Goal: Information Seeking & Learning: Check status

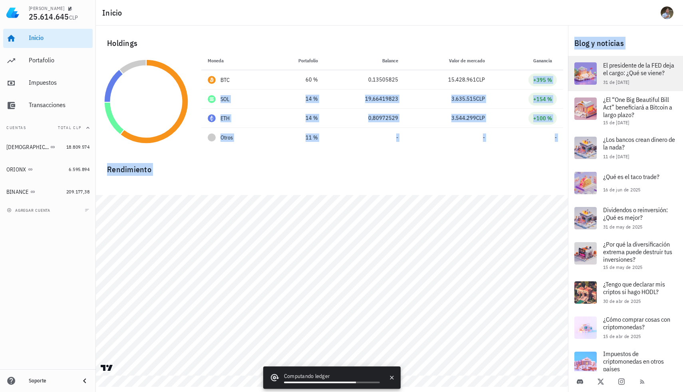
drag, startPoint x: 535, startPoint y: 83, endPoint x: 574, endPoint y: 80, distance: 39.2
click at [574, 80] on div "Inicio Holdings Moneda Portafolio Precio Balance Valor de mercado Ganancia BTC …" at bounding box center [341, 186] width 683 height 372
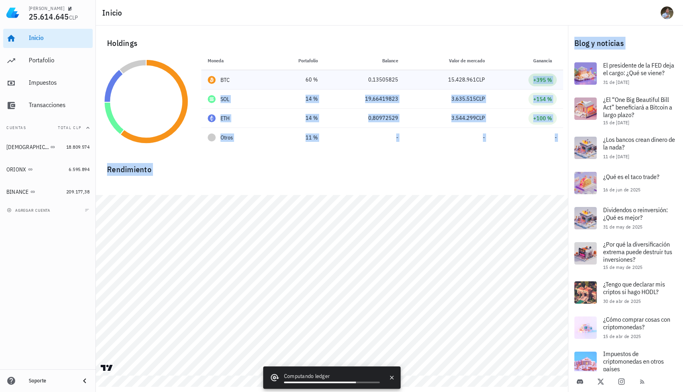
click at [533, 81] on span "+395 %" at bounding box center [542, 79] width 28 height 13
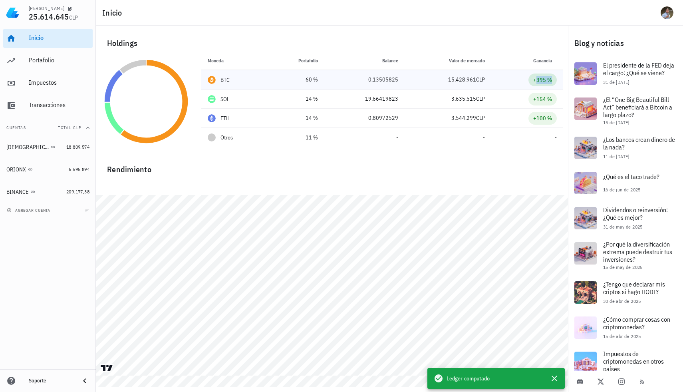
drag, startPoint x: 552, startPoint y: 81, endPoint x: 535, endPoint y: 81, distance: 16.8
click at [535, 81] on span "+395 %" at bounding box center [542, 79] width 28 height 13
click at [535, 81] on div "+395 %" at bounding box center [542, 80] width 19 height 8
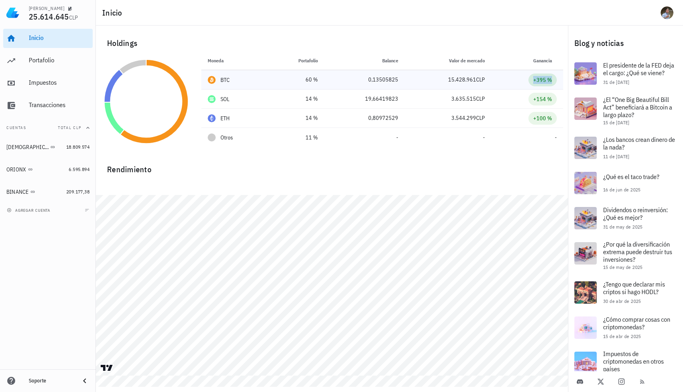
click at [535, 79] on div "+395 %" at bounding box center [542, 80] width 19 height 8
click at [42, 62] on div "Portafolio" at bounding box center [59, 60] width 61 height 8
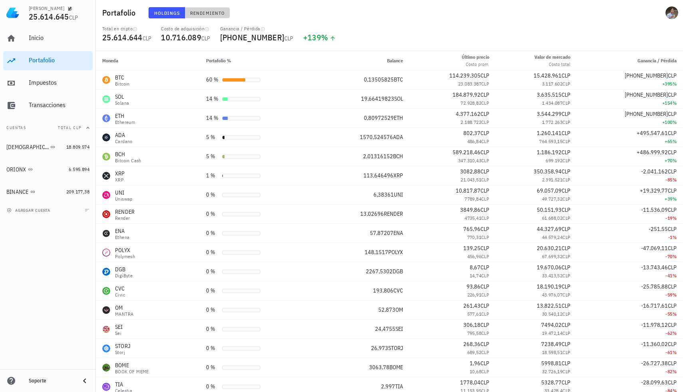
click at [209, 16] on button "Rendimiento" at bounding box center [207, 12] width 45 height 11
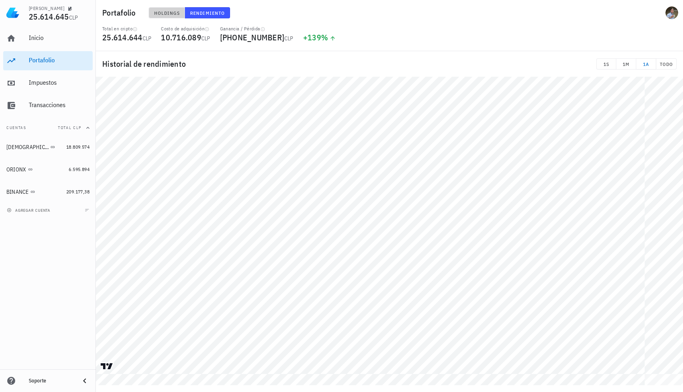
click at [159, 12] on span "Holdings" at bounding box center [167, 13] width 26 height 6
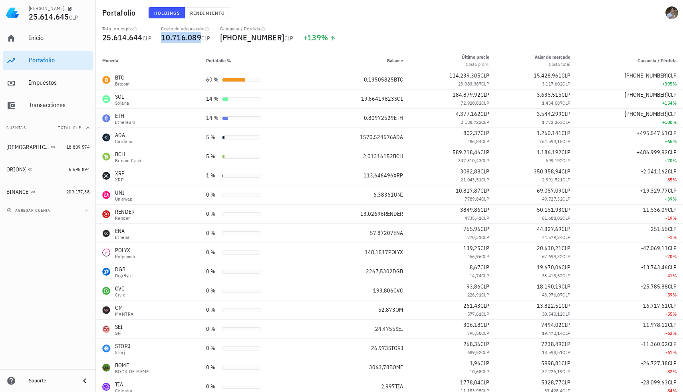
drag, startPoint x: 158, startPoint y: 38, endPoint x: 196, endPoint y: 40, distance: 38.4
click at [196, 40] on div "Costo de adquisición 10.716.089 CLP" at bounding box center [185, 39] width 59 height 26
click at [230, 32] on span "[PHONE_NUMBER]" at bounding box center [252, 37] width 65 height 11
click at [230, 34] on span "[PHONE_NUMBER]" at bounding box center [252, 37] width 65 height 11
drag, startPoint x: 226, startPoint y: 38, endPoint x: 265, endPoint y: 42, distance: 39.3
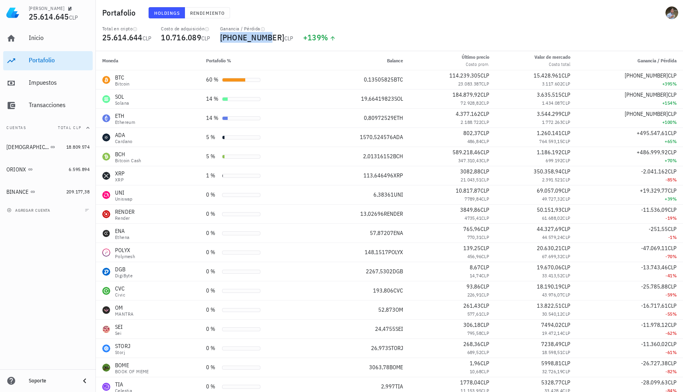
click at [264, 42] on span "[PHONE_NUMBER]" at bounding box center [252, 37] width 65 height 11
click at [265, 42] on span "[PHONE_NUMBER]" at bounding box center [252, 37] width 65 height 11
drag, startPoint x: 161, startPoint y: 39, endPoint x: 268, endPoint y: 40, distance: 106.6
click at [268, 40] on div "Total en cripto 25.614.644 CLP Costo de adquisición 10.716.089 CLP Ganancia / P…" at bounding box center [389, 39] width 584 height 26
click at [284, 40] on span "CLP" at bounding box center [288, 38] width 9 height 7
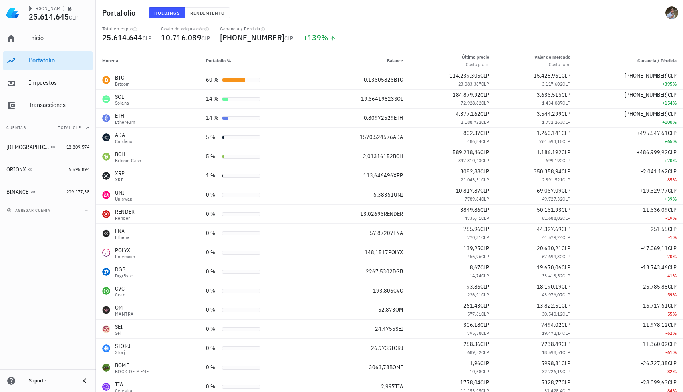
drag, startPoint x: 682, startPoint y: 60, endPoint x: 682, endPoint y: 67, distance: 6.4
click at [682, 67] on div "Moneda Portafolio % Balance Último precio Costo prom. Valor [PERSON_NAME] Costo…" at bounding box center [389, 221] width 587 height 341
drag, startPoint x: 682, startPoint y: 71, endPoint x: 682, endPoint y: 79, distance: 8.8
click at [682, 79] on div "Moneda Portafolio % Balance Último precio Costo prom. Valor [PERSON_NAME] Costo…" at bounding box center [389, 221] width 587 height 341
click at [682, 137] on div "Moneda Portafolio % Balance Último precio Costo prom. Valor [PERSON_NAME] Costo…" at bounding box center [389, 221] width 587 height 341
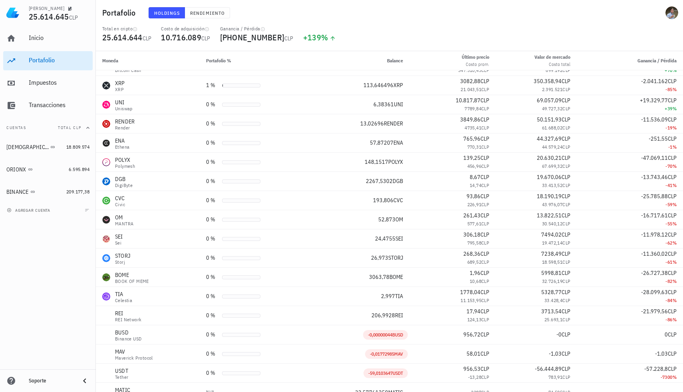
scroll to position [100, 0]
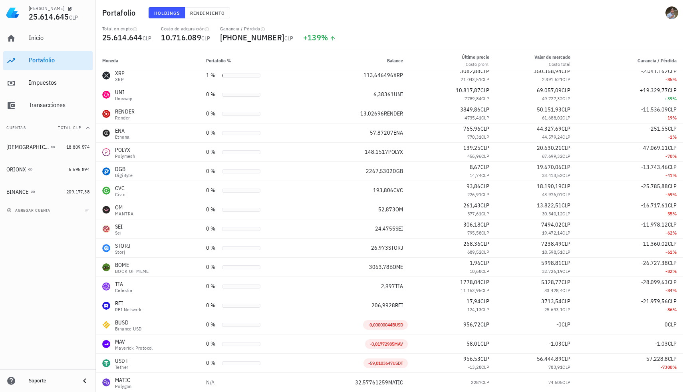
drag, startPoint x: 682, startPoint y: 237, endPoint x: 682, endPoint y: 232, distance: 4.8
click at [682, 232] on div "Moneda Portafolio % Balance Último precio Costo prom. Valor [PERSON_NAME] Costo…" at bounding box center [389, 221] width 587 height 341
click at [682, 217] on div "Moneda Portafolio % Balance Último precio Costo prom. Valor [PERSON_NAME] Costo…" at bounding box center [389, 221] width 587 height 341
click at [682, 263] on div "Moneda Portafolio % Balance Último precio Costo prom. Valor [PERSON_NAME] Costo…" at bounding box center [389, 221] width 587 height 341
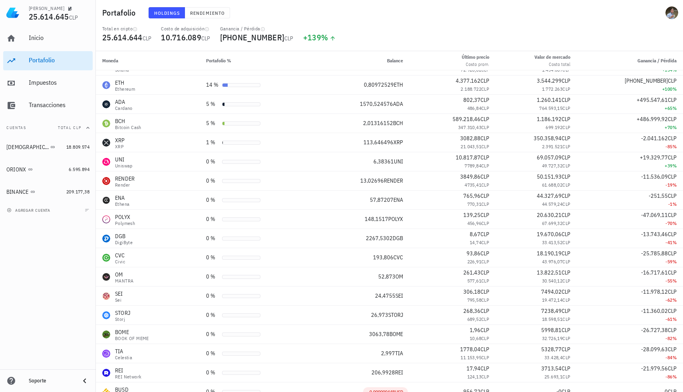
scroll to position [32, 0]
drag, startPoint x: 682, startPoint y: 172, endPoint x: 676, endPoint y: 116, distance: 56.3
click at [682, 151] on div "Moneda Portafolio % Balance Último precio Costo prom. Valor [PERSON_NAME] Costo…" at bounding box center [389, 221] width 587 height 341
